Goal: Communication & Community: Answer question/provide support

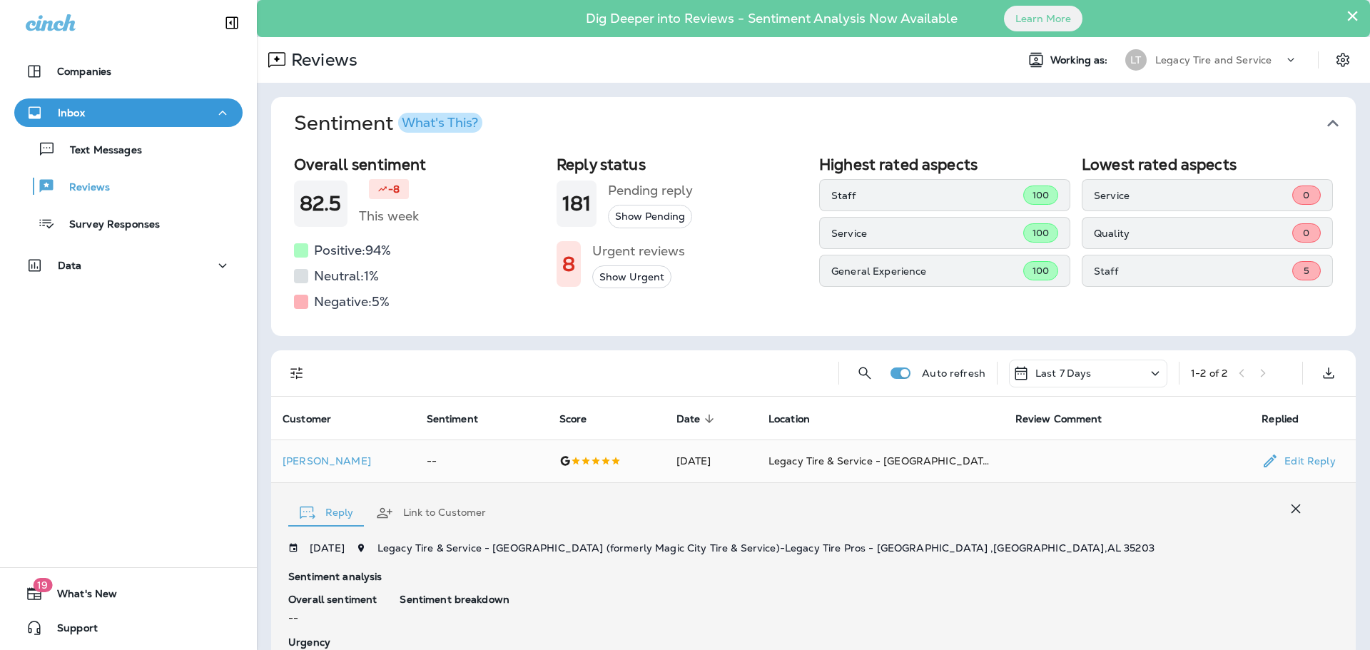
scroll to position [106, 0]
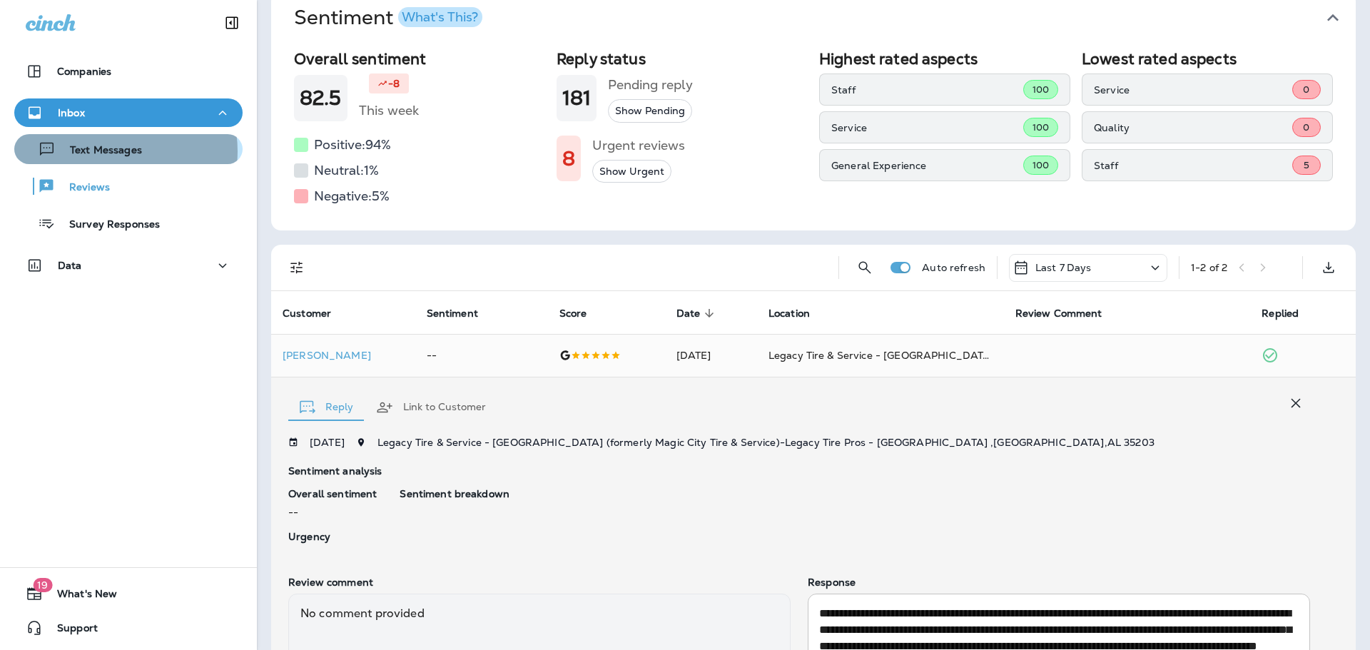
click at [111, 151] on p "Text Messages" at bounding box center [99, 151] width 86 height 14
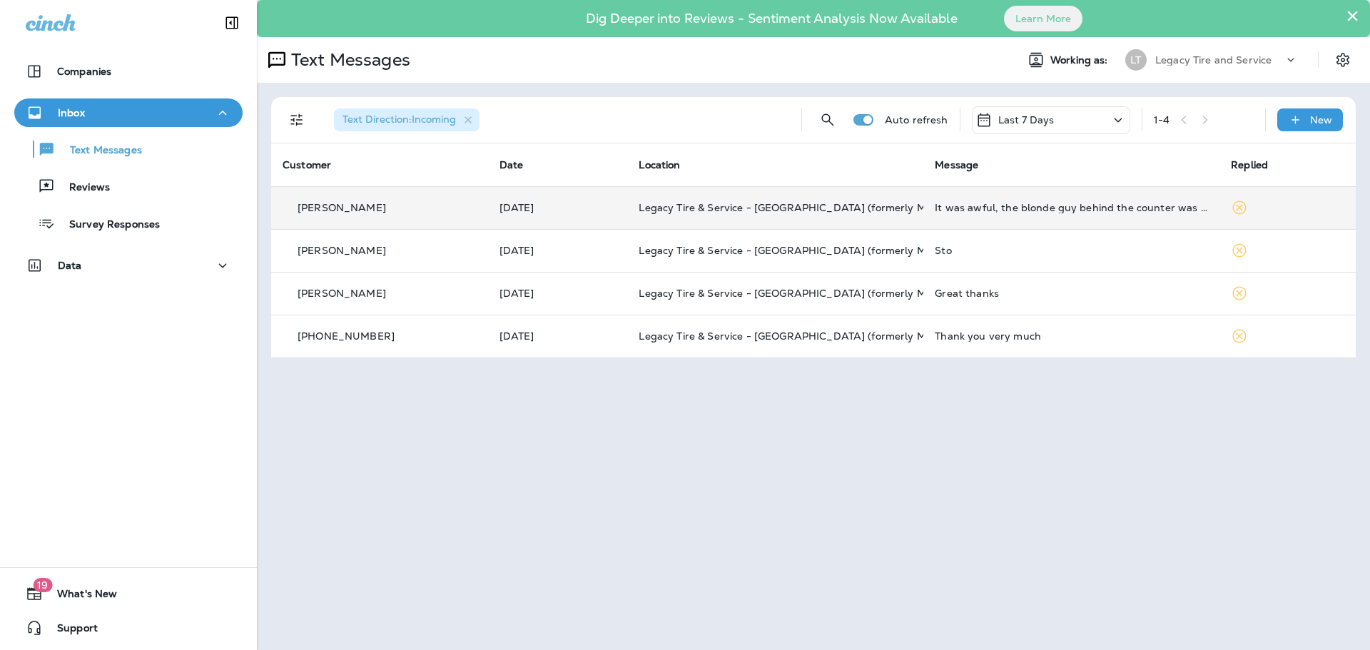
click at [379, 212] on div "[PERSON_NAME]" at bounding box center [379, 207] width 194 height 15
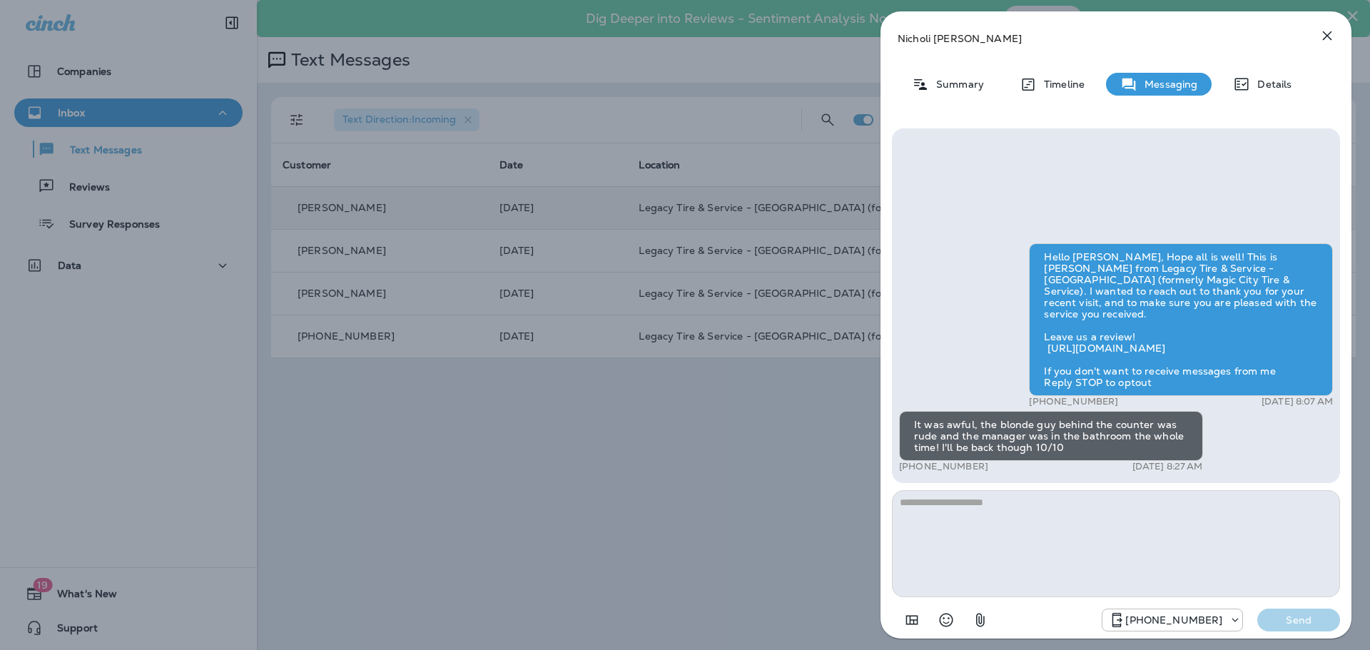
click at [1047, 523] on textarea at bounding box center [1116, 543] width 448 height 107
type textarea "**********"
click at [1305, 615] on p "Send" at bounding box center [1298, 619] width 60 height 13
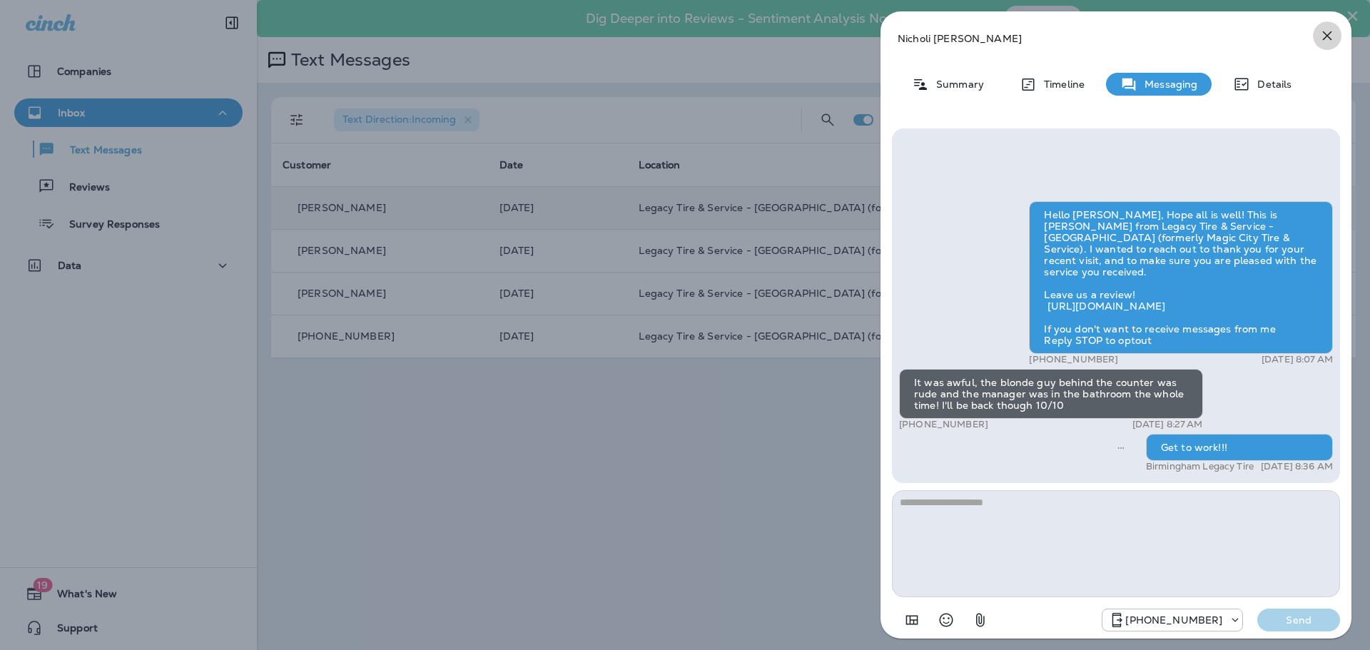
click at [1329, 36] on icon "button" at bounding box center [1326, 35] width 17 height 17
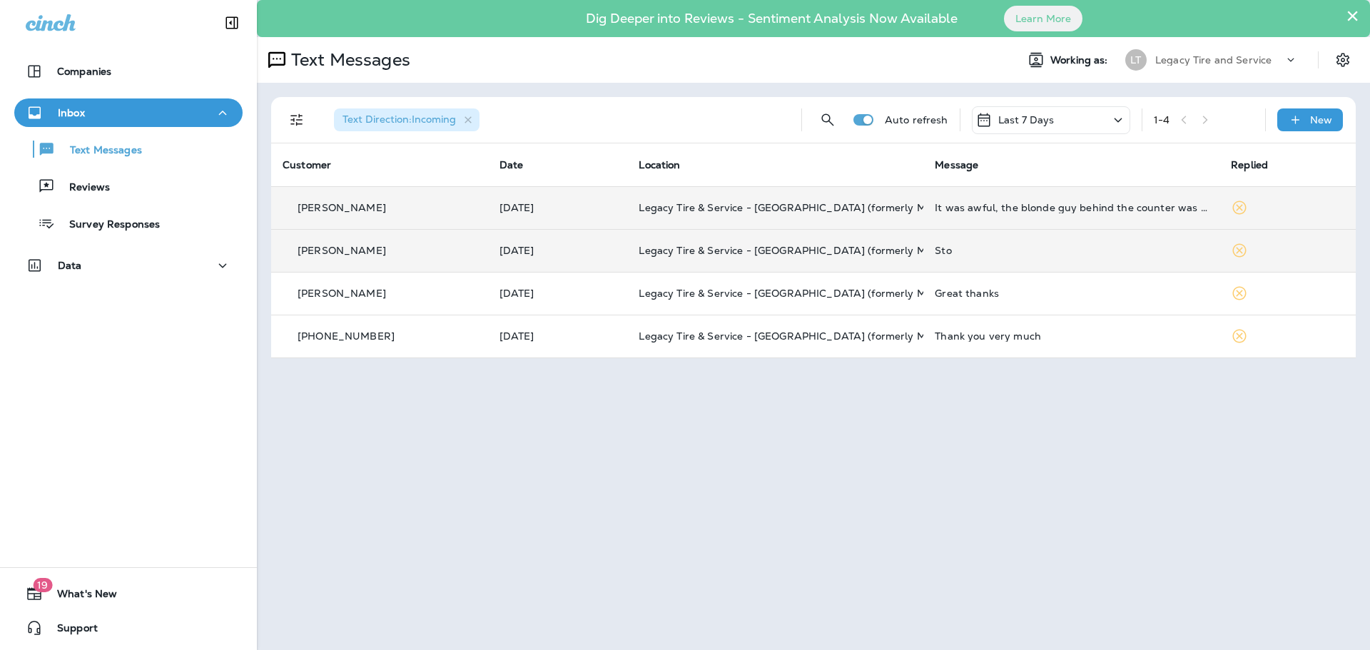
click at [941, 246] on div "Sto" at bounding box center [1070, 250] width 273 height 11
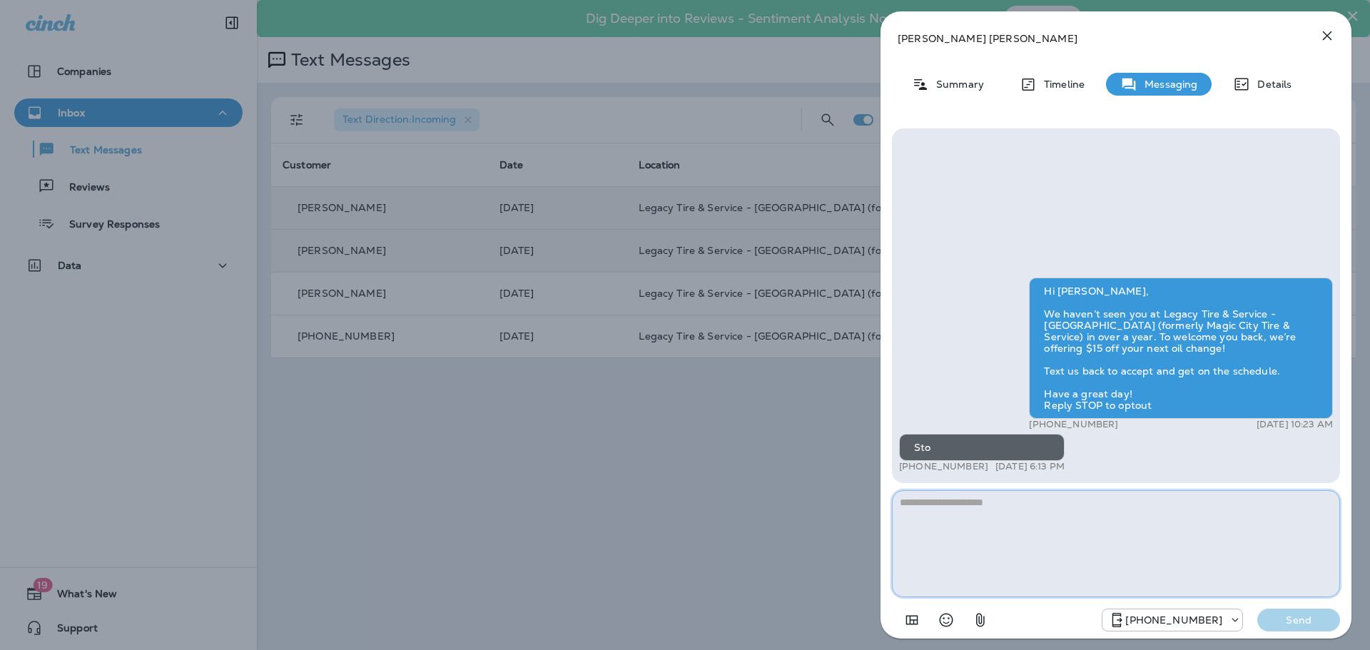
click at [1080, 551] on textarea at bounding box center [1116, 543] width 448 height 107
type textarea "**********"
click at [1295, 625] on p "Send" at bounding box center [1298, 619] width 60 height 13
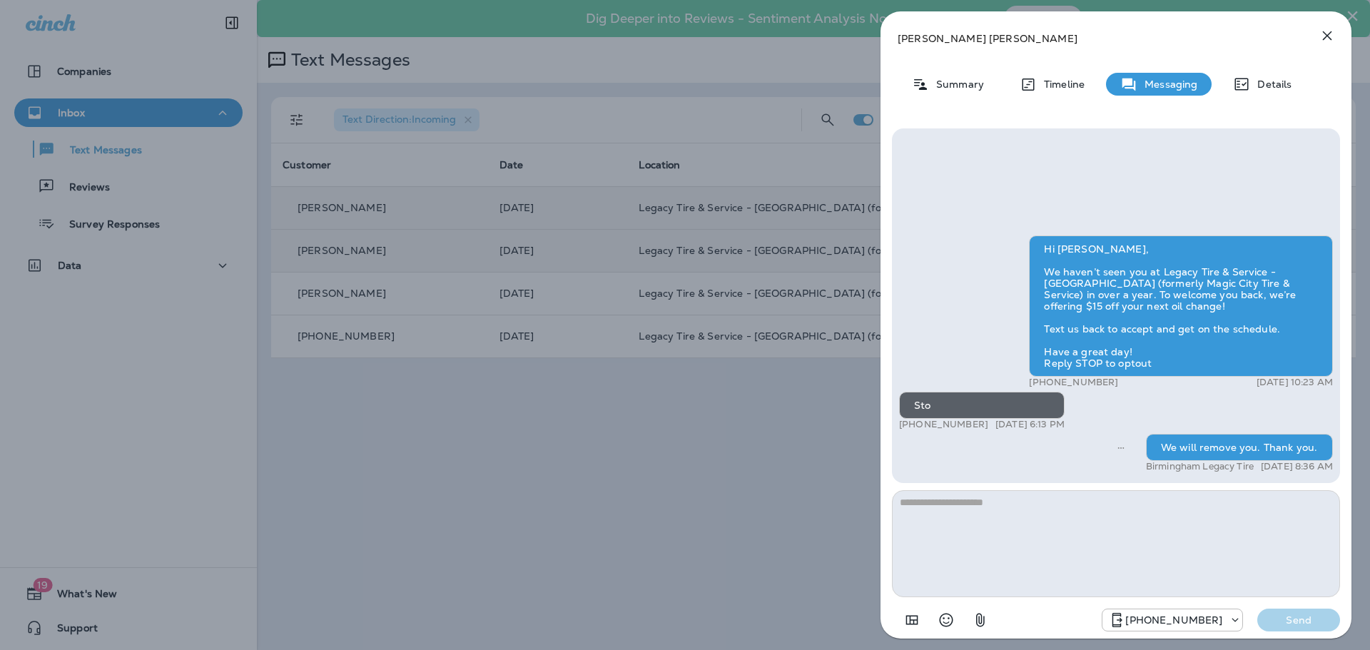
click at [1326, 35] on icon "button" at bounding box center [1327, 35] width 9 height 9
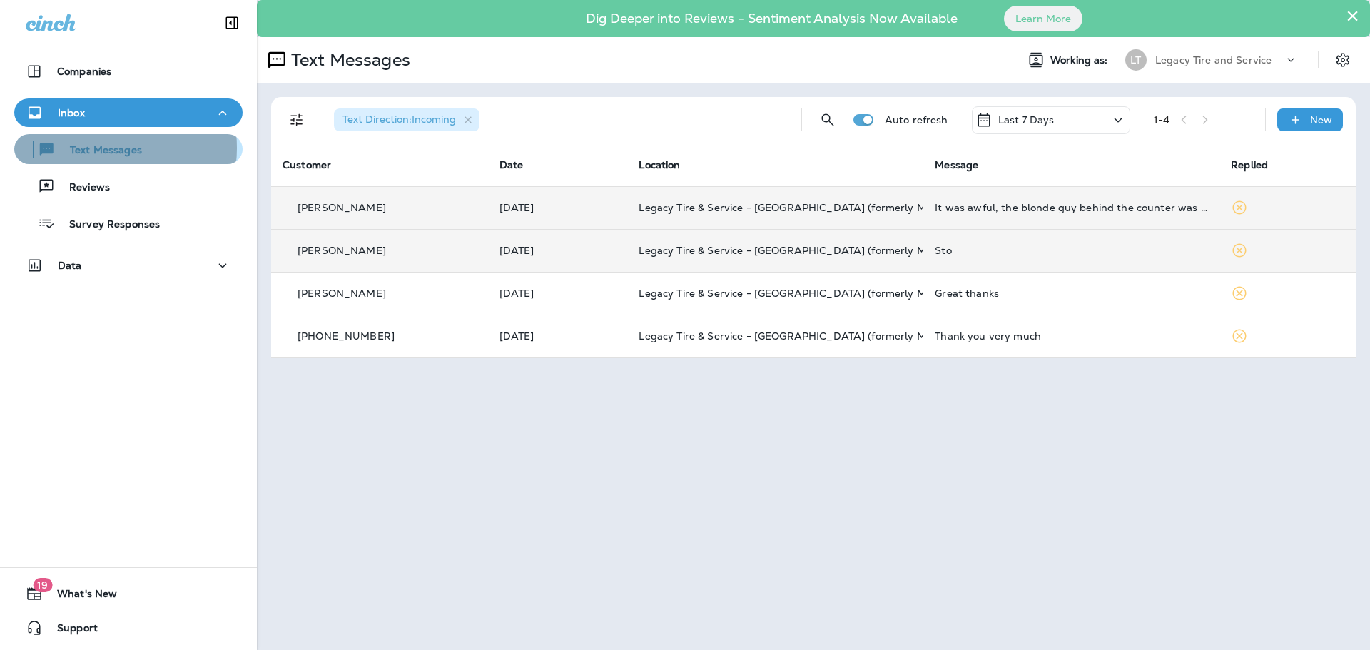
click at [94, 148] on p "Text Messages" at bounding box center [99, 151] width 86 height 14
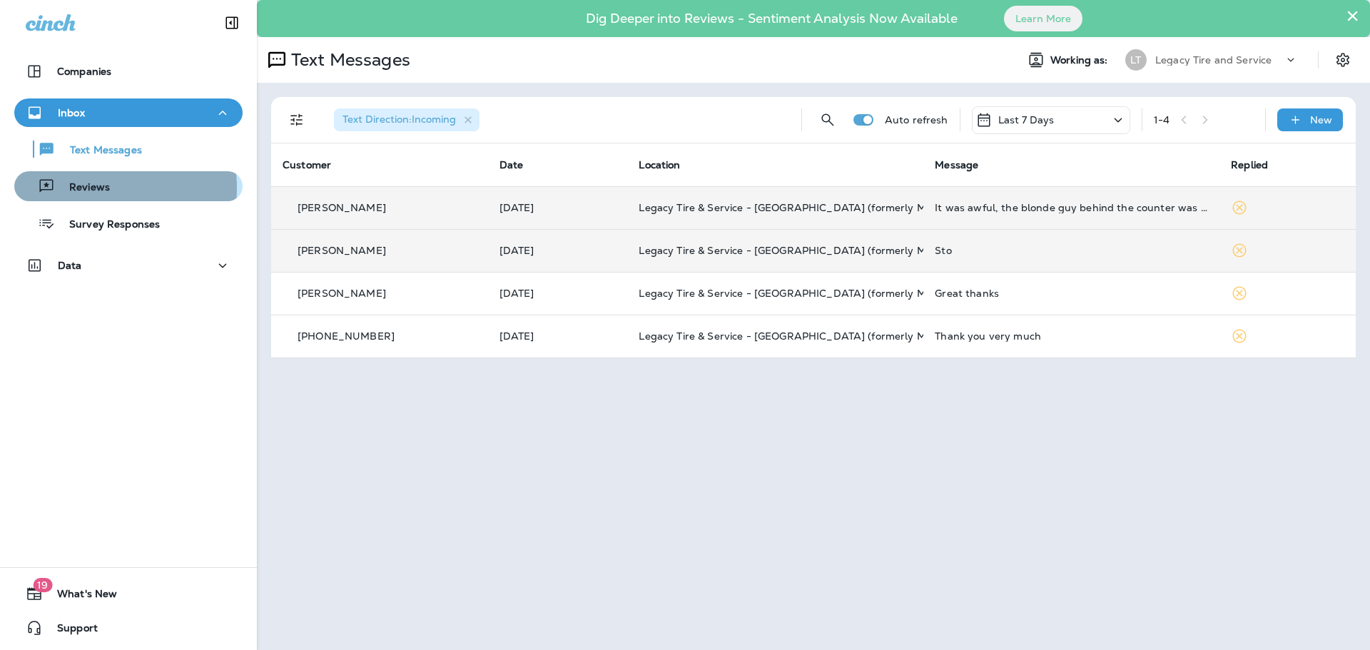
click at [95, 188] on p "Reviews" at bounding box center [82, 188] width 55 height 14
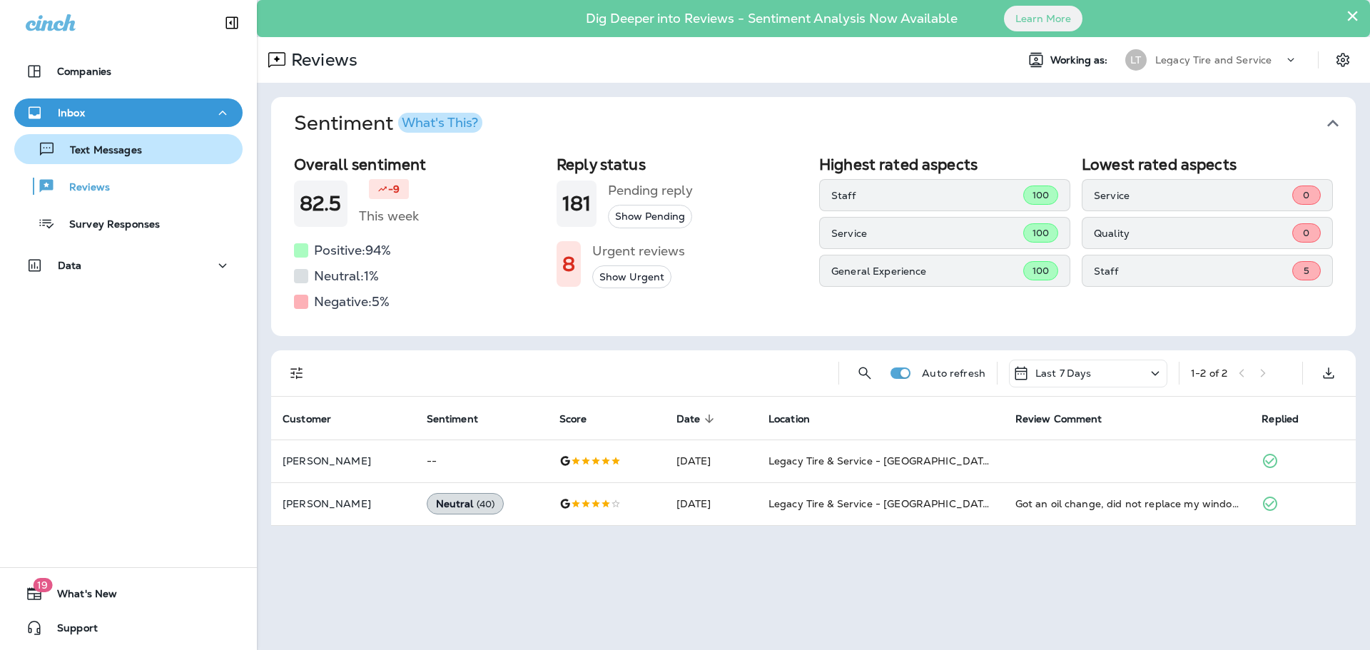
click at [99, 154] on p "Text Messages" at bounding box center [99, 151] width 86 height 14
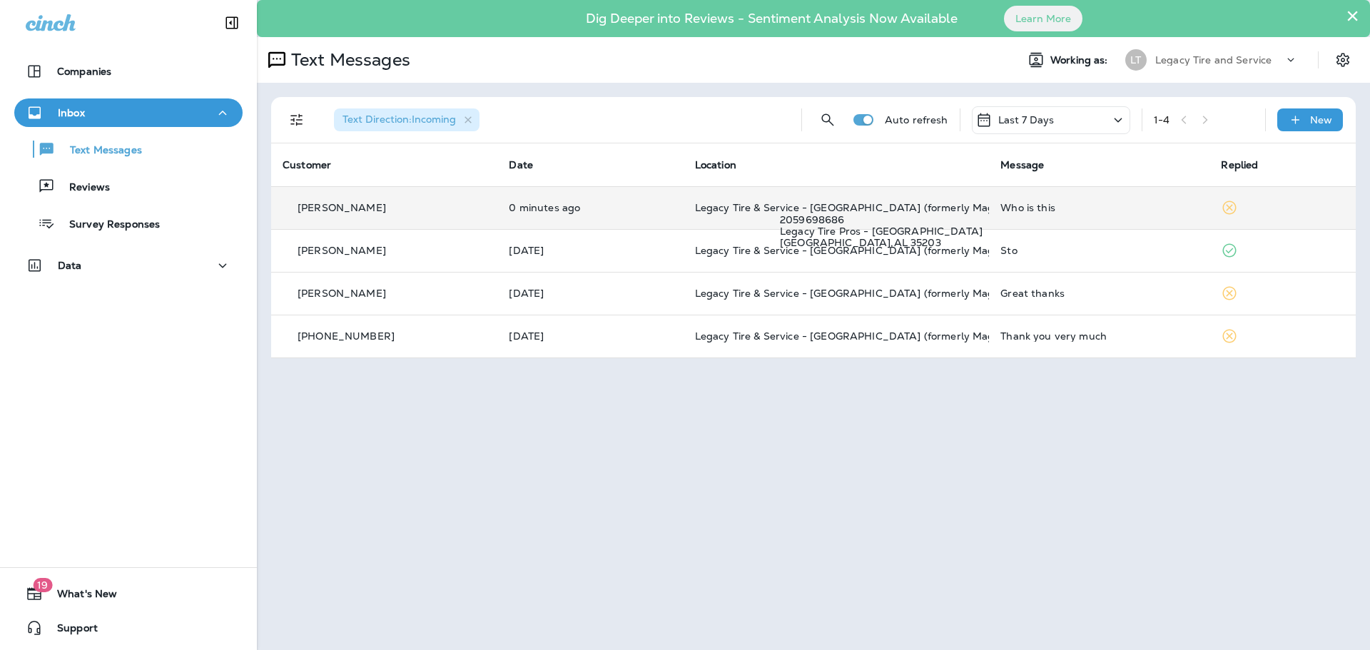
click at [986, 207] on span "Legacy Tire & Service - [GEOGRAPHIC_DATA] (formerly Magic City Tire & Service)" at bounding box center [896, 207] width 402 height 13
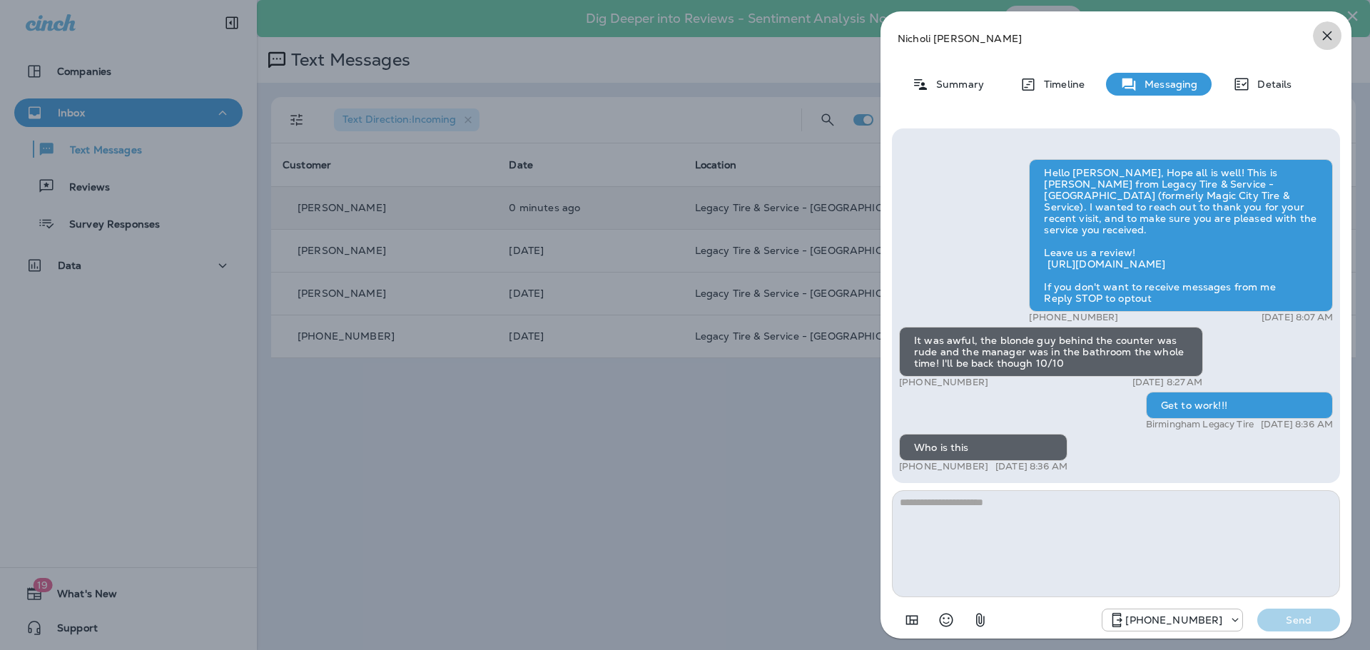
click at [1324, 34] on icon "button" at bounding box center [1327, 35] width 9 height 9
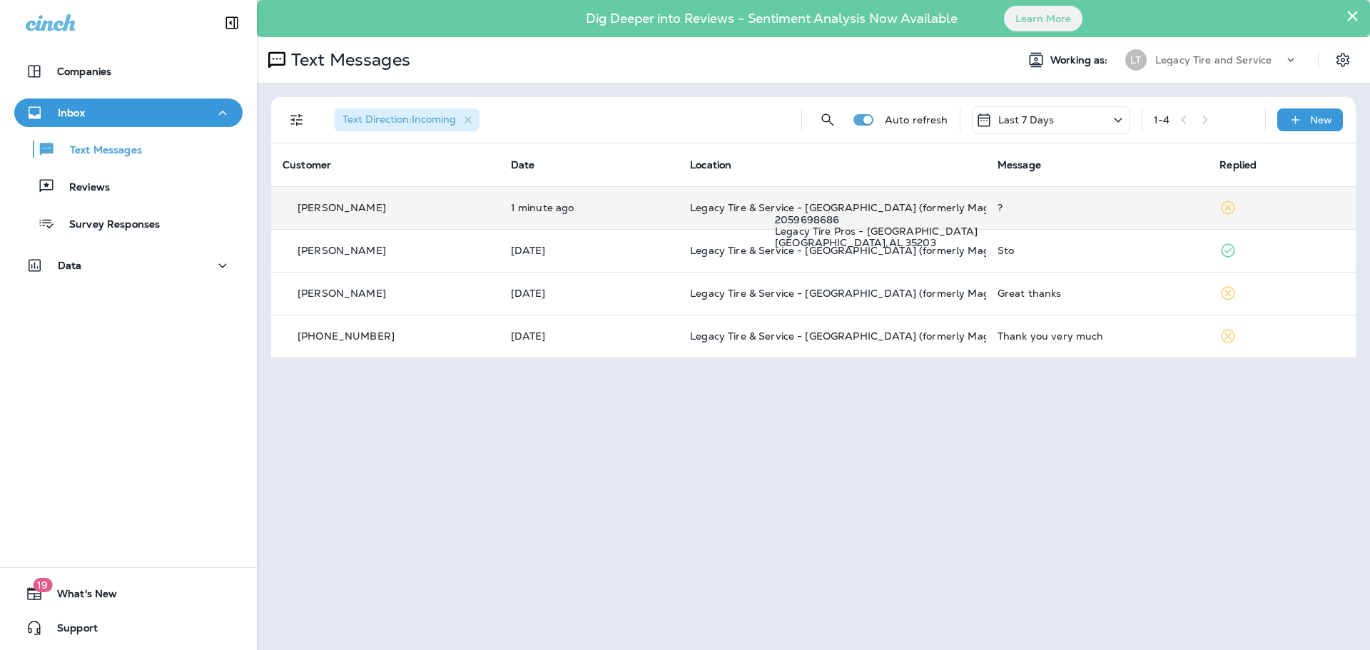
click at [738, 208] on span "Legacy Tire & Service - [GEOGRAPHIC_DATA] (formerly Magic City Tire & Service)" at bounding box center [891, 207] width 402 height 13
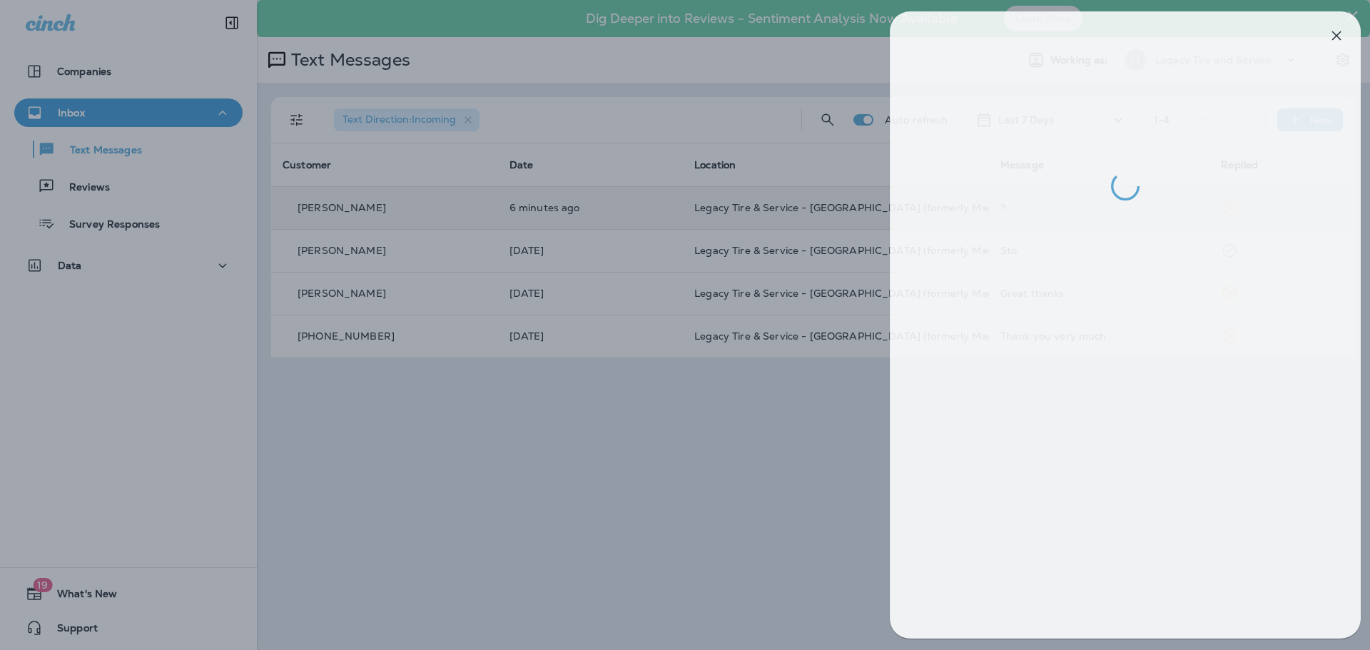
click at [727, 467] on div at bounding box center [694, 325] width 1370 height 650
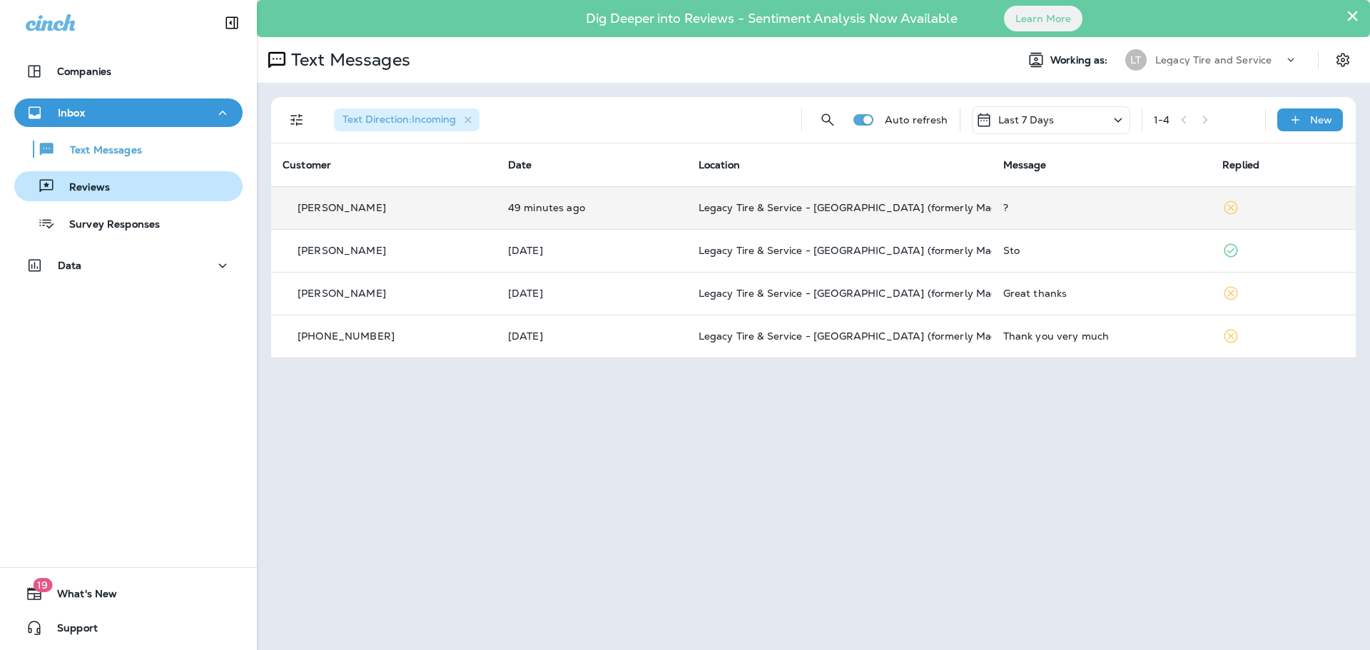
click at [98, 181] on p "Reviews" at bounding box center [82, 188] width 55 height 14
